Goal: Task Accomplishment & Management: Complete application form

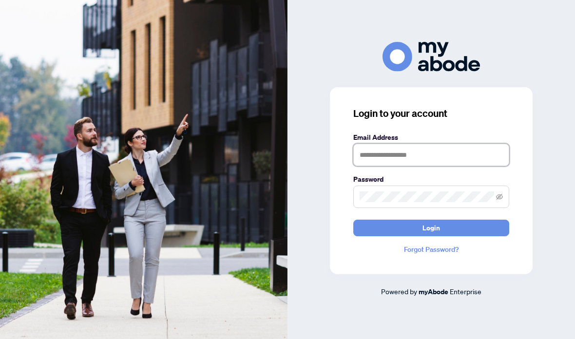
click at [422, 166] on input "text" at bounding box center [432, 155] width 156 height 22
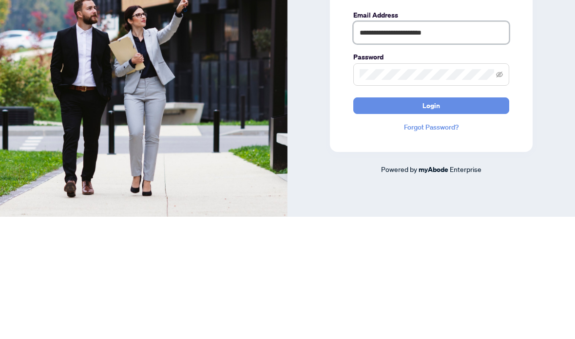
type input "**********"
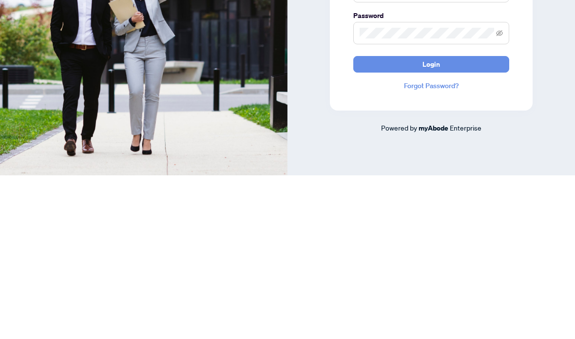
click at [449, 220] on button "Login" at bounding box center [432, 228] width 156 height 17
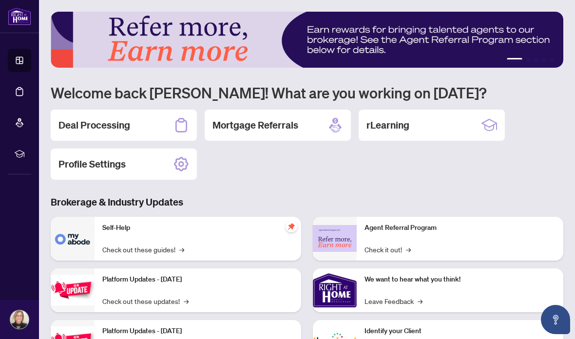
click at [135, 126] on div "Deal Processing" at bounding box center [124, 125] width 146 height 31
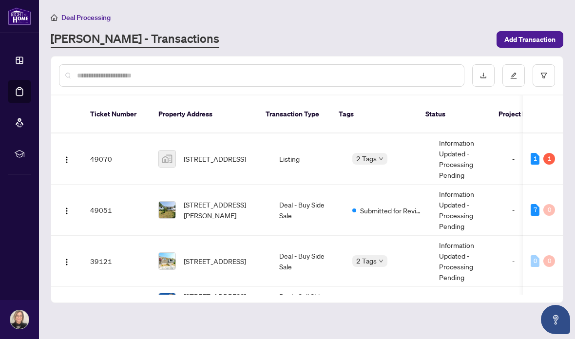
click at [212, 203] on span "[STREET_ADDRESS][PERSON_NAME]" at bounding box center [224, 209] width 80 height 21
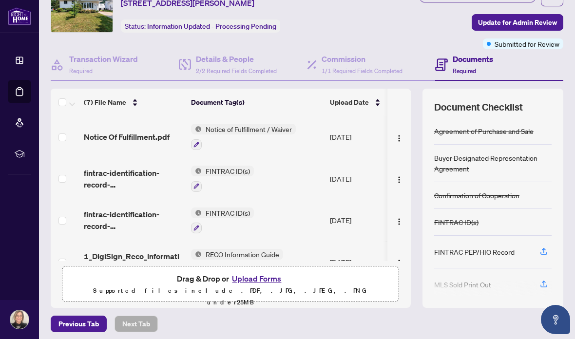
scroll to position [44, 0]
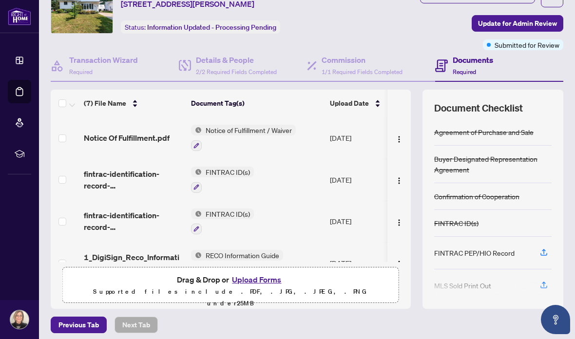
click at [258, 280] on button "Upload Forms" at bounding box center [256, 280] width 55 height 13
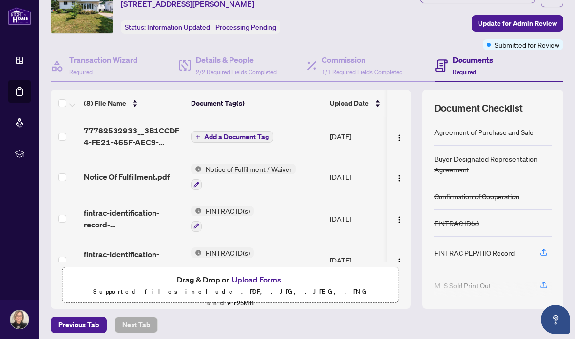
click at [238, 136] on span "Add a Document Tag" at bounding box center [236, 137] width 65 height 7
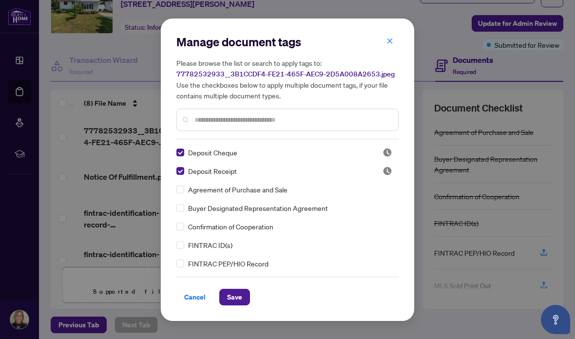
scroll to position [0, 0]
click at [236, 297] on span "Save" at bounding box center [234, 298] width 15 height 16
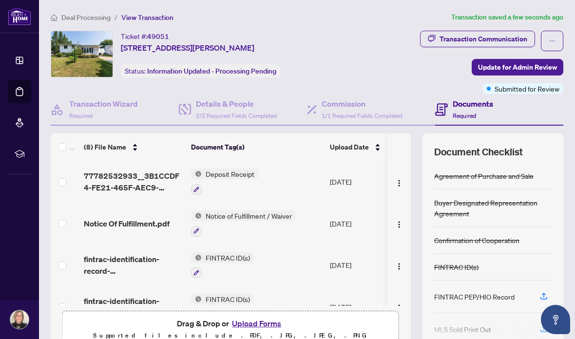
click at [542, 66] on span "Update for Admin Review" at bounding box center [517, 67] width 79 height 16
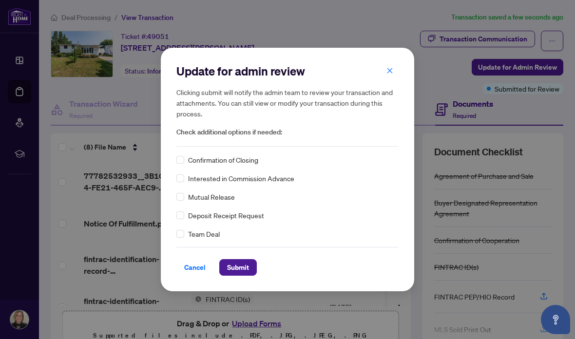
click at [195, 268] on span "Cancel" at bounding box center [194, 268] width 21 height 16
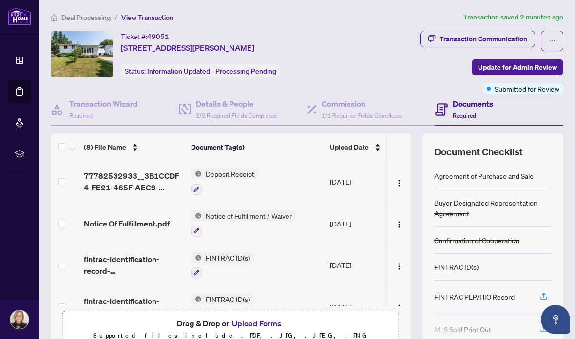
click at [539, 67] on span "Update for Admin Review" at bounding box center [517, 67] width 79 height 16
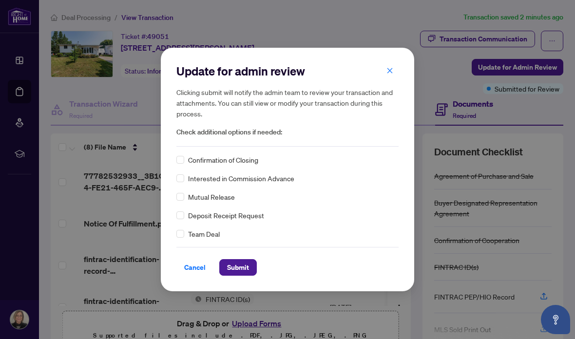
click at [245, 269] on span "Submit" at bounding box center [238, 268] width 22 height 16
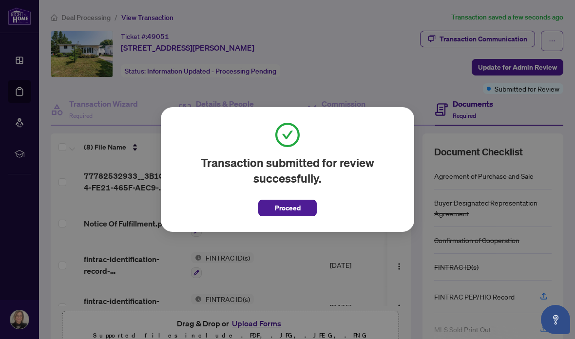
click at [298, 209] on span "Proceed" at bounding box center [288, 208] width 26 height 16
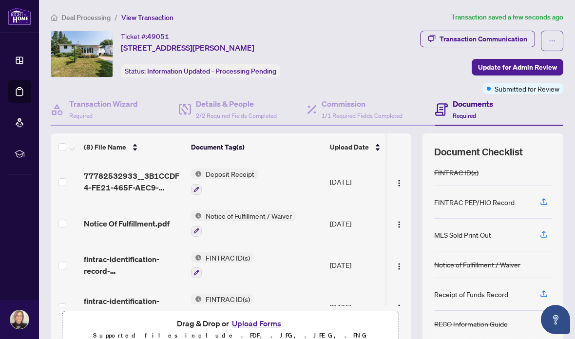
scroll to position [95, 0]
